Goal: Feedback & Contribution: Leave review/rating

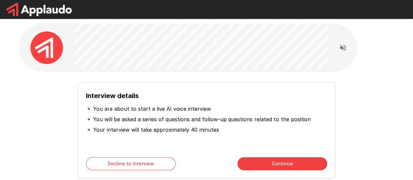
click at [58, 88] on div "Interview details You are about to start a live AI voice interview You will be …" at bounding box center [206, 127] width 371 height 101
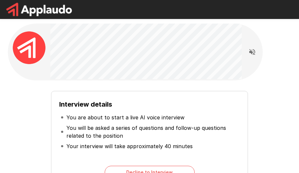
click at [18, 101] on div "Interview details You are about to start a live AI voice interview You will be …" at bounding box center [149, 144] width 278 height 117
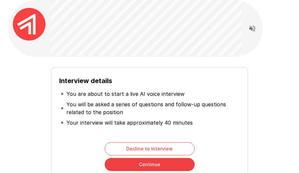
scroll to position [33, 0]
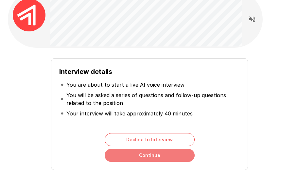
click at [170, 156] on button "Continue" at bounding box center [150, 155] width 90 height 13
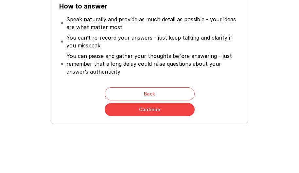
click at [160, 108] on button "Continue" at bounding box center [150, 109] width 90 height 13
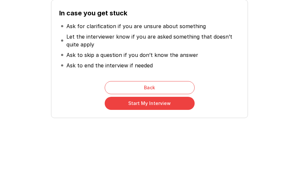
scroll to position [91, 0]
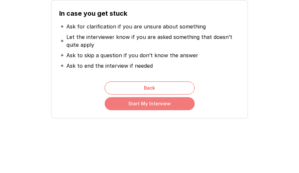
click at [146, 102] on button "Start My Interview" at bounding box center [150, 103] width 90 height 13
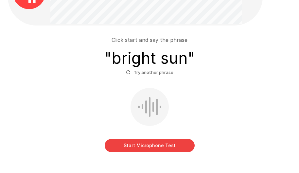
scroll to position [65, 0]
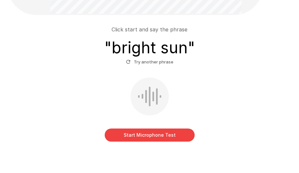
click at [140, 132] on button "Start Microphone Test" at bounding box center [150, 134] width 90 height 13
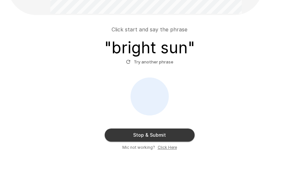
click at [170, 134] on button "Stop & Submit" at bounding box center [150, 134] width 90 height 13
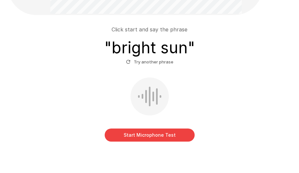
scroll to position [63, 0]
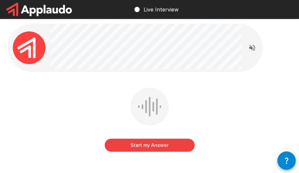
click at [163, 145] on button "Start my Answer" at bounding box center [150, 145] width 90 height 13
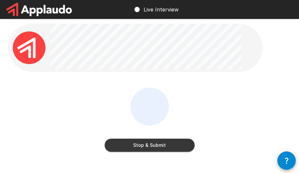
click at [147, 145] on button "Stop & Submit" at bounding box center [150, 145] width 90 height 13
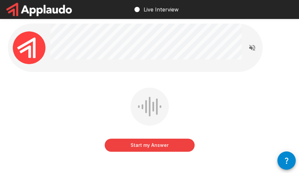
click at [167, 145] on button "Start my Answer" at bounding box center [150, 145] width 90 height 13
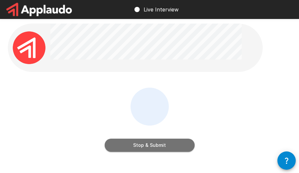
click at [167, 145] on button "Stop & Submit" at bounding box center [150, 145] width 90 height 13
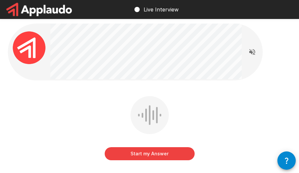
click at [167, 152] on button "Start my Answer" at bounding box center [150, 153] width 90 height 13
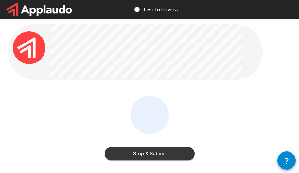
click at [182, 149] on button "Stop & Submit" at bounding box center [150, 153] width 90 height 13
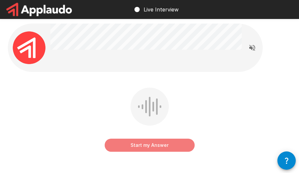
click at [156, 145] on button "Start my Answer" at bounding box center [150, 145] width 90 height 13
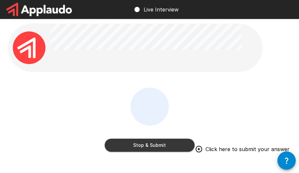
click at [156, 145] on button "Stop & Submit" at bounding box center [150, 145] width 90 height 13
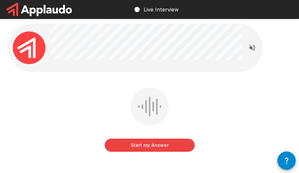
click at [160, 145] on button "Start my Answer" at bounding box center [150, 145] width 90 height 13
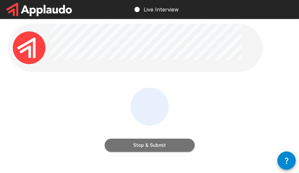
click at [170, 144] on button "Stop & Submit" at bounding box center [150, 145] width 90 height 13
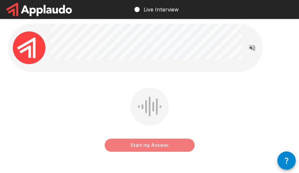
click at [169, 145] on button "Start my Answer" at bounding box center [150, 145] width 90 height 13
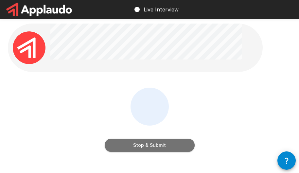
click at [170, 145] on button "Stop & Submit" at bounding box center [150, 145] width 90 height 13
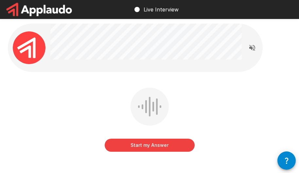
click at [154, 144] on button "Start my Answer" at bounding box center [150, 145] width 90 height 13
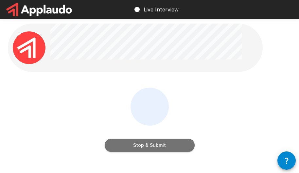
drag, startPoint x: 139, startPoint y: 147, endPoint x: 179, endPoint y: 119, distance: 49.2
click at [139, 147] on button "Stop & Submit" at bounding box center [150, 145] width 90 height 13
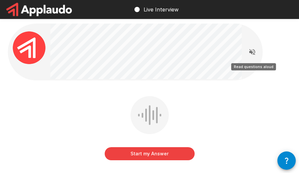
click at [253, 53] on icon "Read questions aloud" at bounding box center [252, 52] width 6 height 6
click at [48, 35] on div at bounding box center [135, 52] width 254 height 57
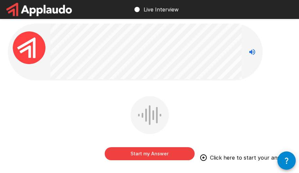
click at [152, 154] on button "Start my Answer" at bounding box center [150, 153] width 90 height 13
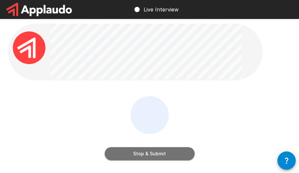
click at [151, 153] on button "Stop & Submit" at bounding box center [150, 153] width 90 height 13
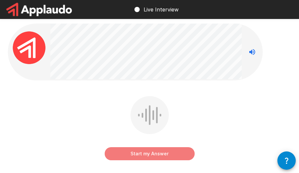
click at [156, 153] on button "Start my Answer" at bounding box center [150, 153] width 90 height 13
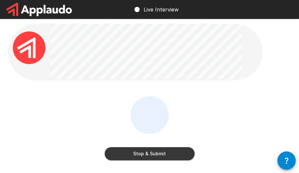
click at [165, 151] on button "Stop & Submit" at bounding box center [150, 153] width 90 height 13
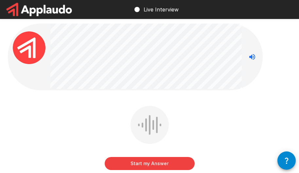
click at [151, 161] on button "Start my Answer" at bounding box center [150, 163] width 90 height 13
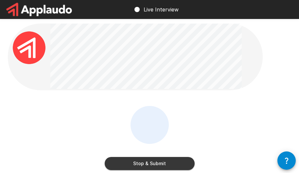
click at [150, 162] on button "Stop & Submit" at bounding box center [150, 163] width 90 height 13
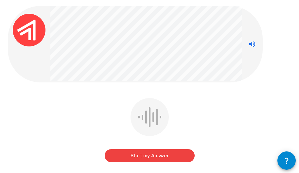
scroll to position [33, 0]
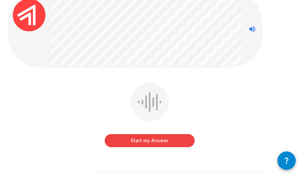
click at [172, 139] on button "Start my Answer" at bounding box center [150, 140] width 90 height 13
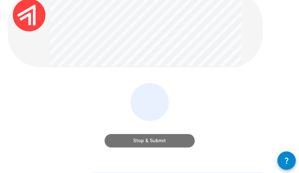
click at [134, 135] on button "Stop & Submit" at bounding box center [150, 140] width 90 height 13
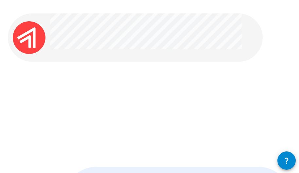
scroll to position [0, 0]
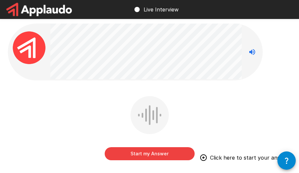
click at [78, 101] on div "Start my Answer Click here to start your answer" at bounding box center [149, 133] width 283 height 74
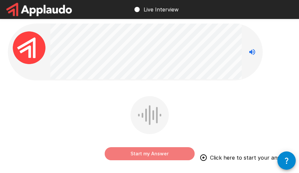
click at [172, 154] on button "Start my Answer" at bounding box center [150, 153] width 90 height 13
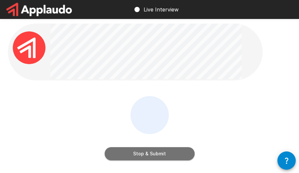
click at [178, 156] on button "Stop & Submit" at bounding box center [150, 153] width 90 height 13
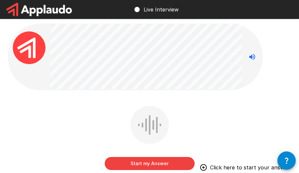
drag, startPoint x: 67, startPoint y: 109, endPoint x: 77, endPoint y: 123, distance: 17.1
click at [67, 110] on div "Start my Answer Click here to start your answer" at bounding box center [149, 143] width 283 height 74
click at [126, 160] on button "Start my Answer" at bounding box center [150, 163] width 90 height 13
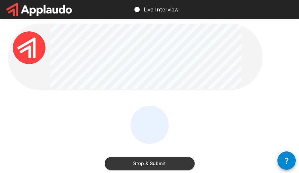
click at [85, 127] on div "Stop & Submit" at bounding box center [149, 143] width 283 height 74
click at [169, 161] on button "Stop & Submit" at bounding box center [150, 163] width 90 height 13
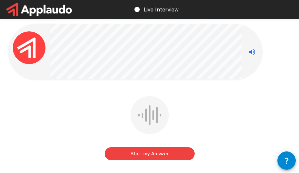
click at [42, 132] on div "Start my Answer" at bounding box center [149, 133] width 283 height 74
click at [130, 154] on button "Start my Answer" at bounding box center [150, 153] width 90 height 13
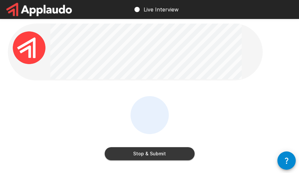
click at [71, 121] on div "Stop & Submit" at bounding box center [149, 133] width 283 height 74
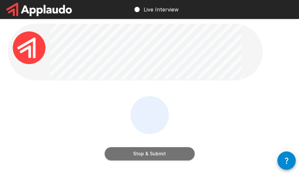
click at [133, 151] on button "Stop & Submit" at bounding box center [150, 153] width 90 height 13
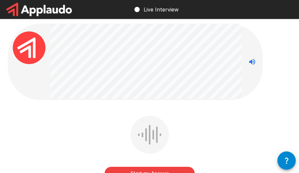
click at [80, 120] on div "Start my Answer" at bounding box center [149, 153] width 283 height 74
click at [152, 167] on button "Start my Answer" at bounding box center [150, 173] width 90 height 13
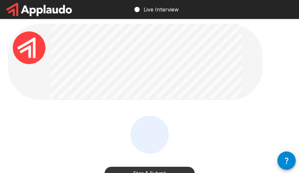
drag, startPoint x: 53, startPoint y: 129, endPoint x: 67, endPoint y: 132, distance: 14.6
click at [53, 129] on div "Stop & Submit" at bounding box center [149, 153] width 283 height 74
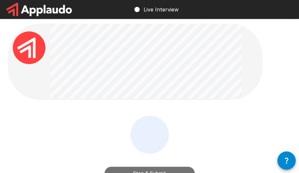
click at [126, 169] on button "Stop & Submit" at bounding box center [150, 173] width 90 height 13
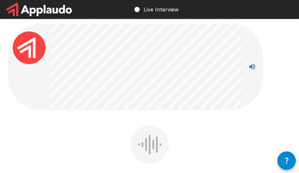
click at [101, 140] on div "Start my Answer Click here to start your answer" at bounding box center [149, 162] width 283 height 74
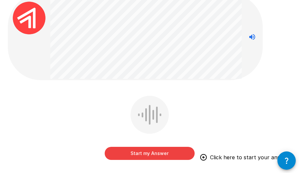
scroll to position [65, 0]
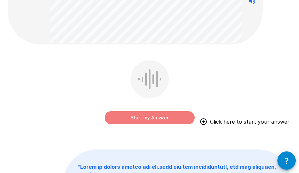
click at [161, 117] on button "Start my Answer" at bounding box center [150, 117] width 90 height 13
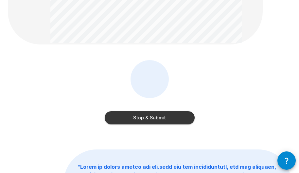
click at [24, 67] on div "Stop & Submit" at bounding box center [149, 97] width 283 height 74
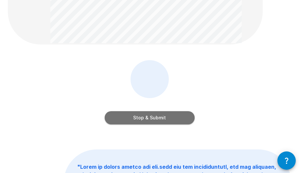
click at [172, 117] on button "Stop & Submit" at bounding box center [150, 117] width 90 height 13
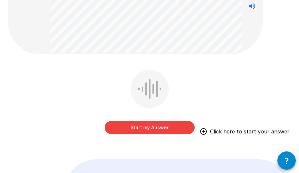
click at [159, 125] on button "Start my Answer" at bounding box center [150, 127] width 90 height 13
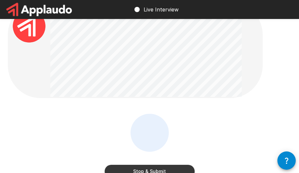
scroll to position [0, 0]
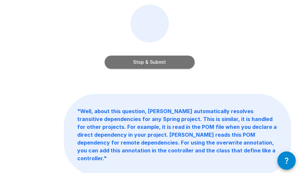
click at [154, 58] on button "Stop & Submit" at bounding box center [150, 62] width 90 height 13
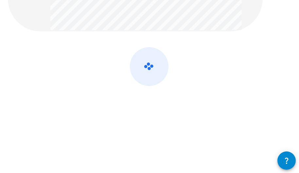
click at [92, 57] on div at bounding box center [149, 84] width 283 height 74
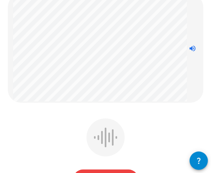
scroll to position [65, 0]
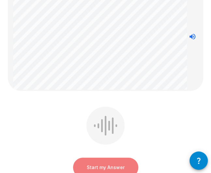
click at [97, 165] on button "Start my Answer" at bounding box center [105, 167] width 65 height 20
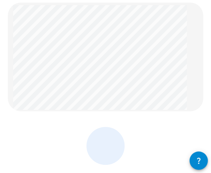
scroll to position [0, 0]
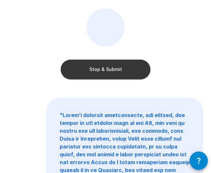
click at [107, 69] on button "Stop & Submit" at bounding box center [106, 69] width 90 height 20
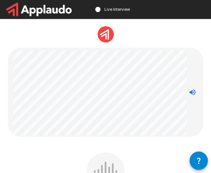
click at [124, 136] on div at bounding box center [100, 93] width 174 height 86
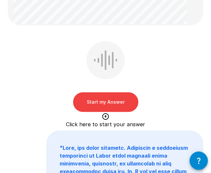
scroll to position [131, 0]
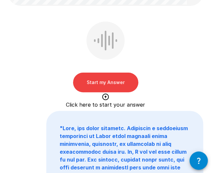
click at [118, 87] on button "Start my Answer" at bounding box center [105, 83] width 65 height 20
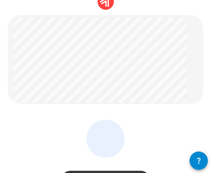
scroll to position [65, 0]
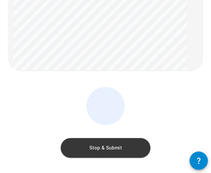
click at [111, 151] on button "Stop & Submit" at bounding box center [106, 148] width 90 height 20
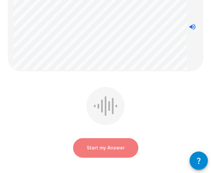
click at [116, 145] on button "Start my Answer" at bounding box center [105, 148] width 65 height 20
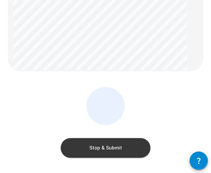
click at [113, 147] on button "Stop & Submit" at bounding box center [106, 148] width 90 height 20
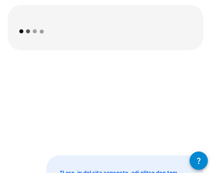
scroll to position [33, 0]
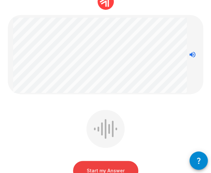
click at [115, 167] on button "Start my Answer" at bounding box center [105, 171] width 65 height 20
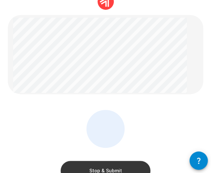
scroll to position [65, 0]
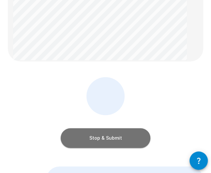
click at [129, 139] on button "Stop & Submit" at bounding box center [106, 138] width 90 height 20
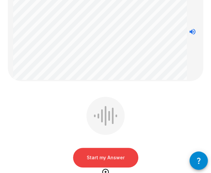
click at [116, 159] on button "Start my Answer" at bounding box center [105, 158] width 65 height 20
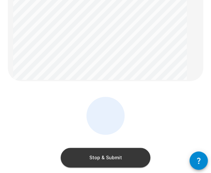
click at [120, 152] on button "Stop & Submit" at bounding box center [106, 158] width 90 height 20
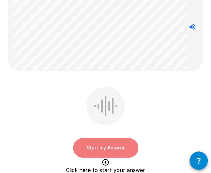
click at [89, 146] on button "Start my Answer" at bounding box center [105, 148] width 65 height 20
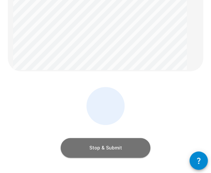
click at [120, 147] on button "Stop & Submit" at bounding box center [106, 148] width 90 height 20
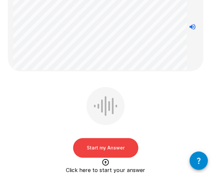
click at [101, 146] on button "Start my Answer" at bounding box center [105, 148] width 65 height 20
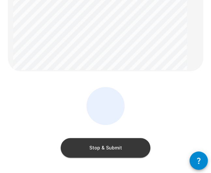
click at [119, 148] on button "Stop & Submit" at bounding box center [106, 148] width 90 height 20
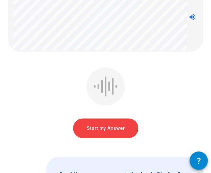
scroll to position [33, 0]
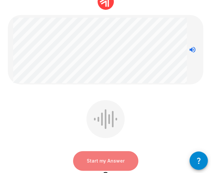
click at [108, 158] on button "Start my Answer" at bounding box center [105, 161] width 65 height 20
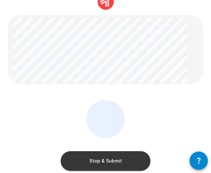
click at [125, 157] on button "Stop & Submit" at bounding box center [106, 161] width 90 height 20
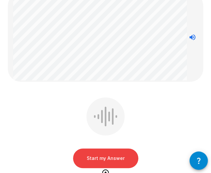
scroll to position [65, 0]
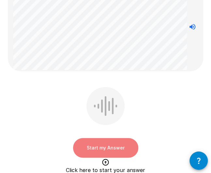
click at [107, 147] on button "Start my Answer" at bounding box center [105, 148] width 65 height 20
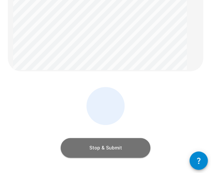
click at [87, 148] on button "Stop & Submit" at bounding box center [106, 148] width 90 height 20
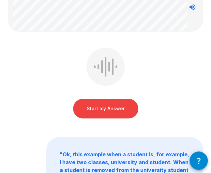
scroll to position [0, 0]
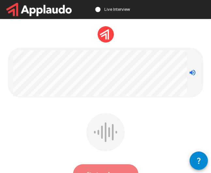
click at [115, 167] on button "Start my Answer" at bounding box center [105, 174] width 65 height 20
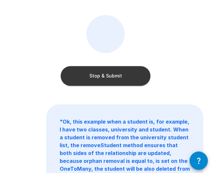
click at [97, 76] on button "Stop & Submit" at bounding box center [106, 76] width 90 height 20
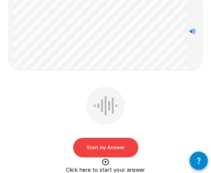
scroll to position [66, 0]
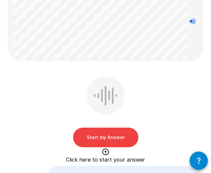
click at [120, 135] on button "Start my Answer" at bounding box center [105, 137] width 65 height 20
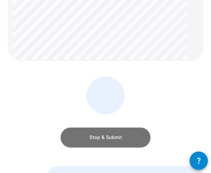
click at [119, 136] on button "Stop & Submit" at bounding box center [106, 137] width 90 height 20
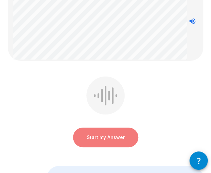
click at [107, 137] on button "Start my Answer" at bounding box center [105, 137] width 65 height 20
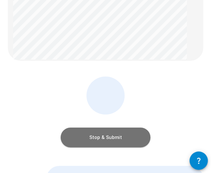
click at [115, 140] on button "Stop & Submit" at bounding box center [106, 137] width 90 height 20
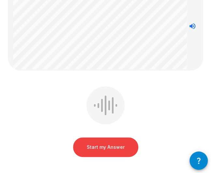
click at [96, 143] on button "Start my Answer" at bounding box center [105, 147] width 65 height 20
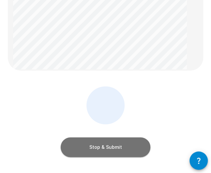
click at [112, 146] on button "Stop & Submit" at bounding box center [106, 147] width 90 height 20
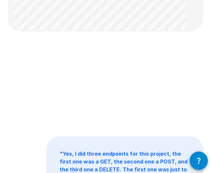
scroll to position [33, 0]
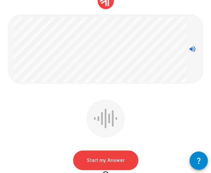
click at [100, 155] on button "Start my Answer" at bounding box center [105, 160] width 65 height 20
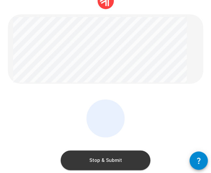
click at [120, 161] on button "Stop & Submit" at bounding box center [106, 160] width 90 height 20
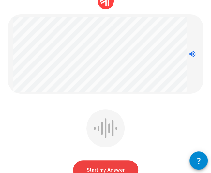
click at [116, 168] on button "Start my Answer" at bounding box center [105, 170] width 65 height 20
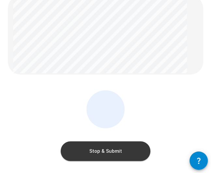
scroll to position [66, 0]
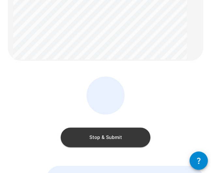
click at [136, 136] on button "Stop & Submit" at bounding box center [106, 137] width 90 height 20
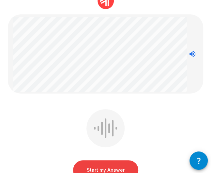
scroll to position [99, 0]
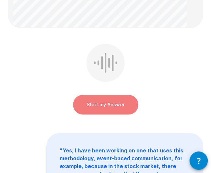
click at [121, 104] on button "Start my Answer" at bounding box center [105, 105] width 65 height 20
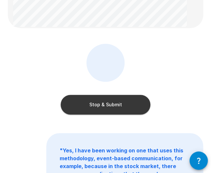
click at [126, 107] on button "Stop & Submit" at bounding box center [106, 105] width 90 height 20
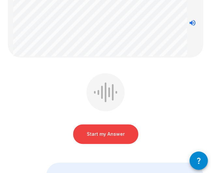
scroll to position [95, 0]
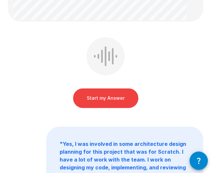
click at [100, 95] on button "Start my Answer" at bounding box center [105, 98] width 65 height 20
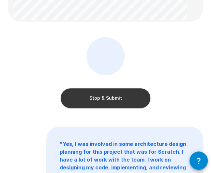
click at [116, 100] on button "Stop & Submit" at bounding box center [106, 98] width 90 height 20
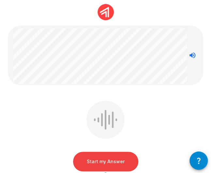
scroll to position [33, 0]
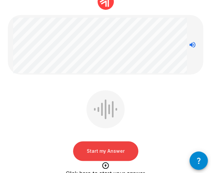
click at [107, 151] on button "Start my Answer" at bounding box center [105, 151] width 65 height 20
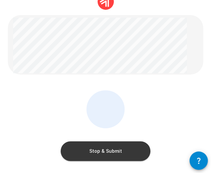
click at [130, 146] on button "Stop & Submit" at bounding box center [106, 151] width 90 height 20
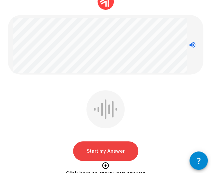
click at [95, 149] on button "Start my Answer" at bounding box center [105, 151] width 65 height 20
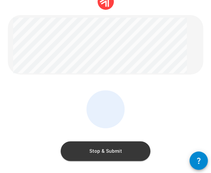
click at [97, 150] on button "Stop & Submit" at bounding box center [106, 151] width 90 height 20
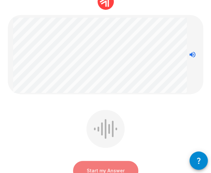
click at [117, 167] on button "Start my Answer" at bounding box center [105, 171] width 65 height 20
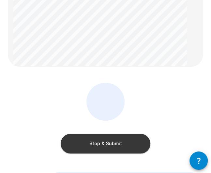
scroll to position [65, 0]
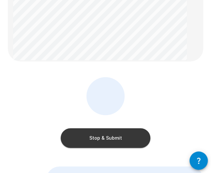
click at [122, 139] on button "Stop & Submit" at bounding box center [106, 138] width 90 height 20
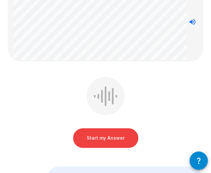
click at [123, 134] on button "Start my Answer" at bounding box center [105, 138] width 65 height 20
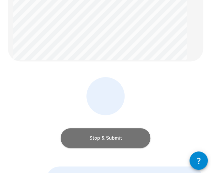
click at [131, 138] on button "Stop & Submit" at bounding box center [106, 138] width 90 height 20
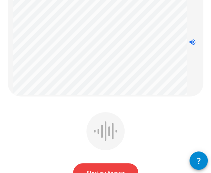
scroll to position [98, 0]
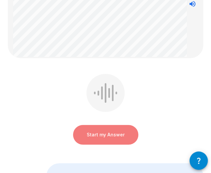
click at [114, 137] on button "Start my Answer" at bounding box center [105, 135] width 65 height 20
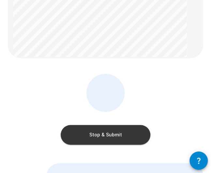
click at [88, 133] on button "Stop & Submit" at bounding box center [106, 135] width 90 height 20
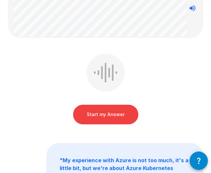
scroll to position [33, 0]
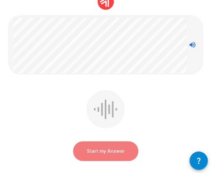
click at [100, 147] on button "Start my Answer" at bounding box center [105, 151] width 65 height 20
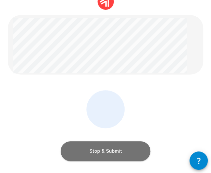
click at [127, 155] on button "Stop & Submit" at bounding box center [106, 151] width 90 height 20
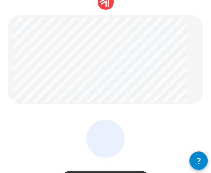
click at [127, 108] on div "Stop & Submit " No "" at bounding box center [105, 133] width 211 height 333
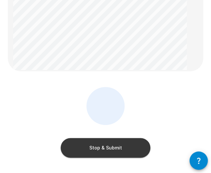
click at [115, 150] on button "Stop & Submit" at bounding box center [106, 148] width 90 height 20
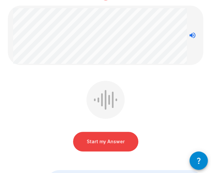
scroll to position [33, 0]
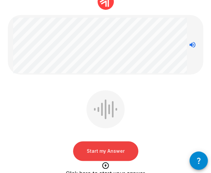
click at [104, 144] on button "Start my Answer" at bounding box center [105, 151] width 65 height 20
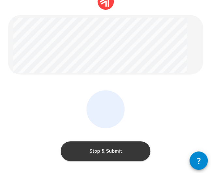
scroll to position [65, 0]
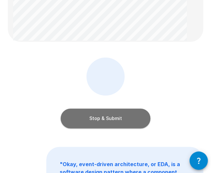
click at [114, 116] on button "Stop & Submit" at bounding box center [106, 118] width 90 height 20
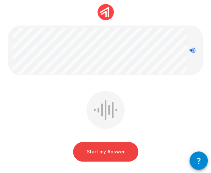
scroll to position [33, 0]
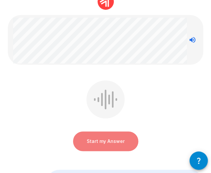
click at [123, 141] on button "Start my Answer" at bounding box center [105, 141] width 65 height 20
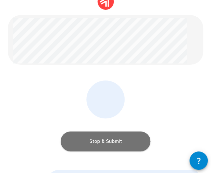
click at [100, 135] on button "Stop & Submit" at bounding box center [106, 141] width 90 height 20
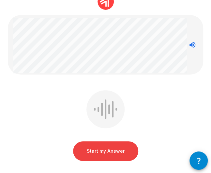
click at [108, 153] on button "Start my Answer" at bounding box center [105, 151] width 65 height 20
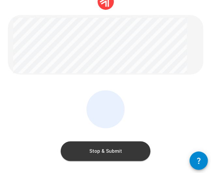
click at [104, 154] on button "Stop & Submit" at bounding box center [106, 151] width 90 height 20
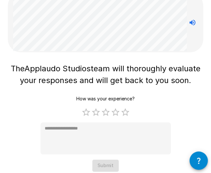
scroll to position [65, 0]
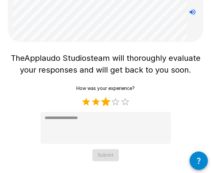
click at [103, 102] on label "3 Stars" at bounding box center [106, 102] width 10 height 10
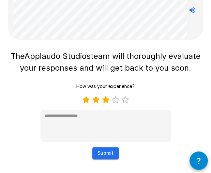
scroll to position [68, 0]
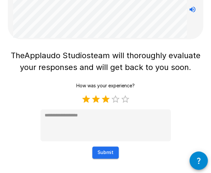
type textarea "*"
click at [105, 151] on button "Submit" at bounding box center [105, 152] width 26 height 12
